Goal: Task Accomplishment & Management: Manage account settings

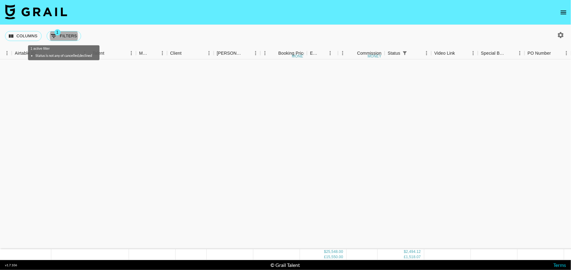
scroll to position [312, 39]
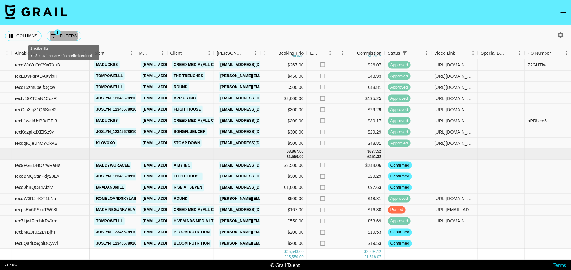
click at [568, 11] on button "open drawer" at bounding box center [563, 12] width 12 height 12
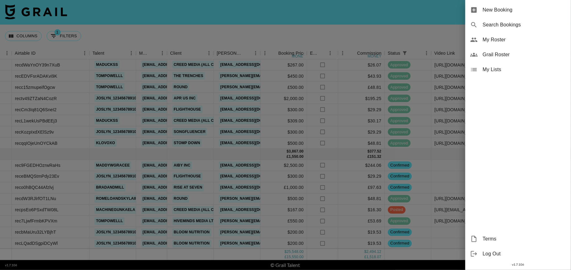
click at [495, 42] on span "My Roster" at bounding box center [524, 39] width 83 height 7
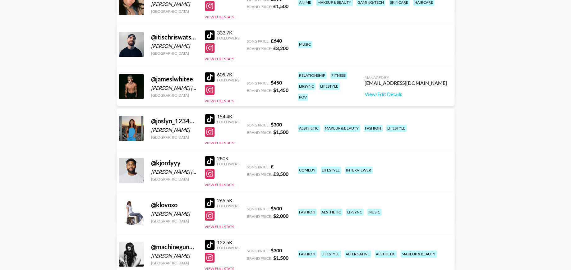
scroll to position [574, 0]
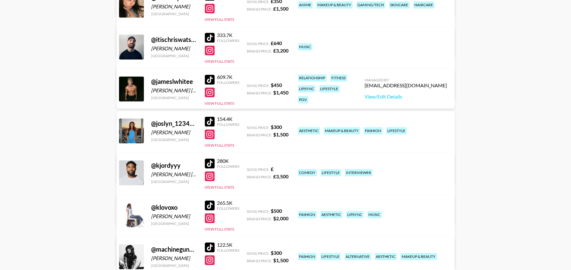
click at [249, 169] on link "View/Edit Details" at bounding box center [188, 172] width 121 height 6
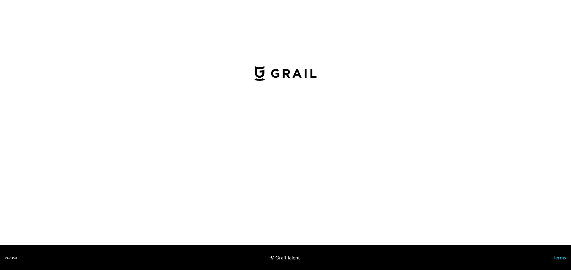
select select "USD"
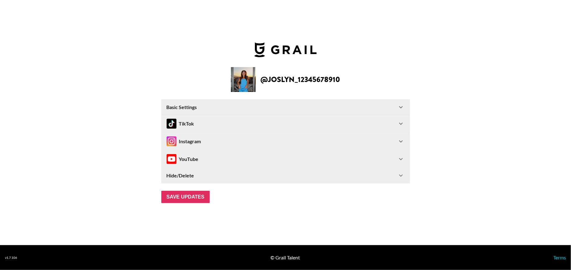
click at [232, 101] on Settings-header "Basic Settings" at bounding box center [286, 107] width 248 height 15
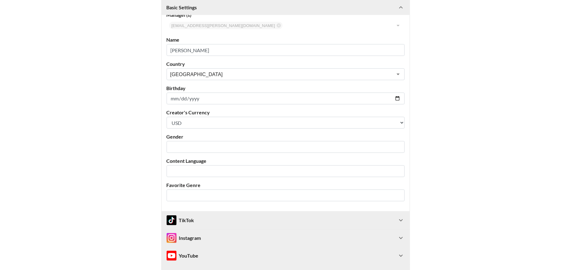
scroll to position [85, 0]
click at [179, 97] on input "2007-07-08" at bounding box center [286, 98] width 238 height 12
click at [183, 97] on input "2007-07-08" at bounding box center [286, 98] width 238 height 12
click at [201, 98] on input "2007-07-08" at bounding box center [286, 98] width 238 height 12
click at [398, 99] on input "2007-07-08" at bounding box center [286, 98] width 238 height 12
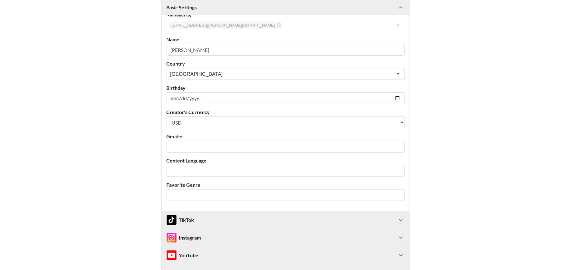
click at [437, 105] on main "@ joslyn_12345678910 Basic Settings Airtable ID: recyIU0mMtP0gszlW Manager(s) m…" at bounding box center [285, 125] width 561 height 350
